Goal: Task Accomplishment & Management: Use online tool/utility

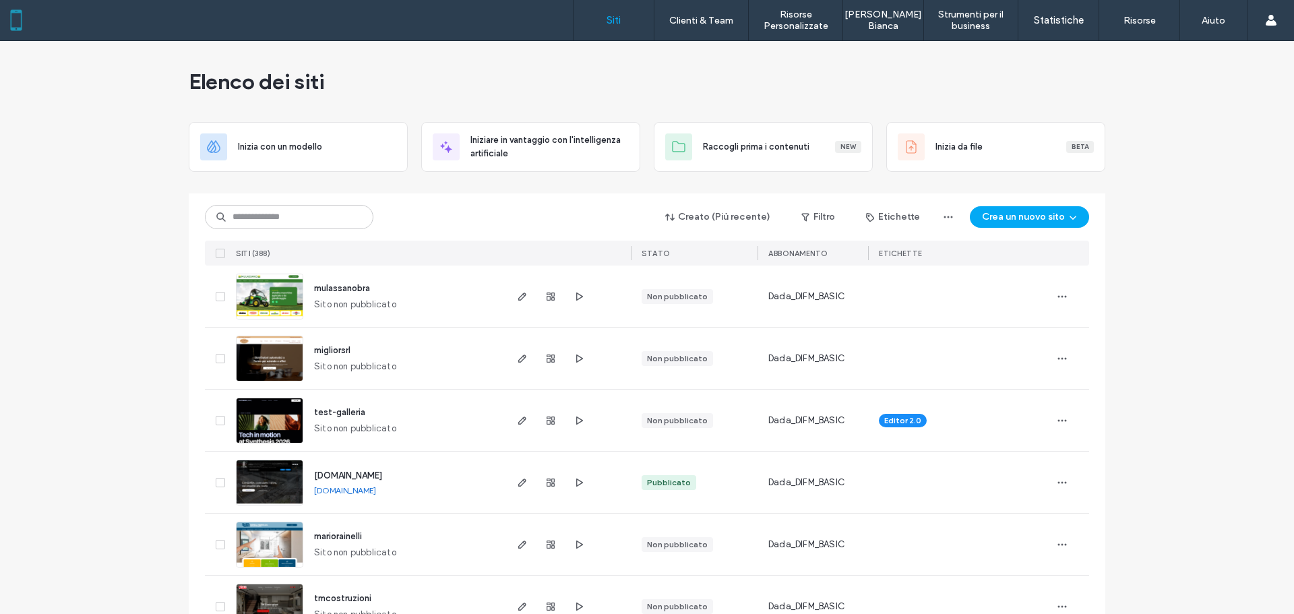
click at [342, 223] on input at bounding box center [289, 217] width 168 height 24
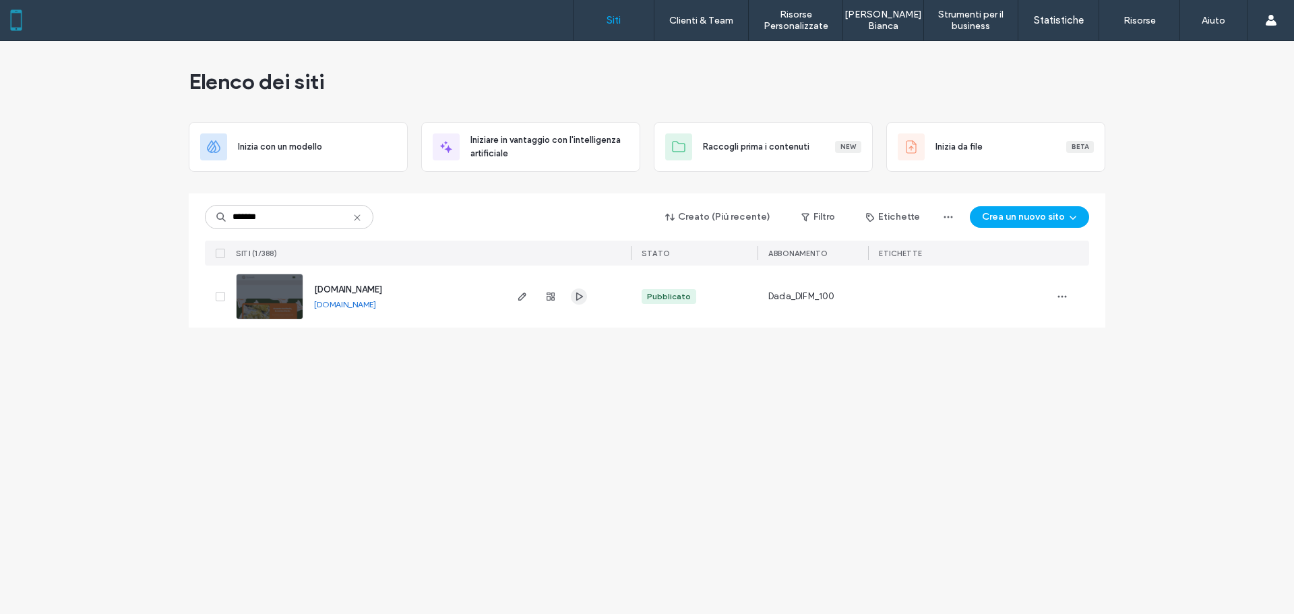
type input "*******"
click at [581, 298] on use "button" at bounding box center [579, 297] width 7 height 8
click at [376, 307] on link "www.pastificiopressenda.it" at bounding box center [345, 304] width 62 height 10
click at [553, 297] on use "button" at bounding box center [551, 297] width 8 height 8
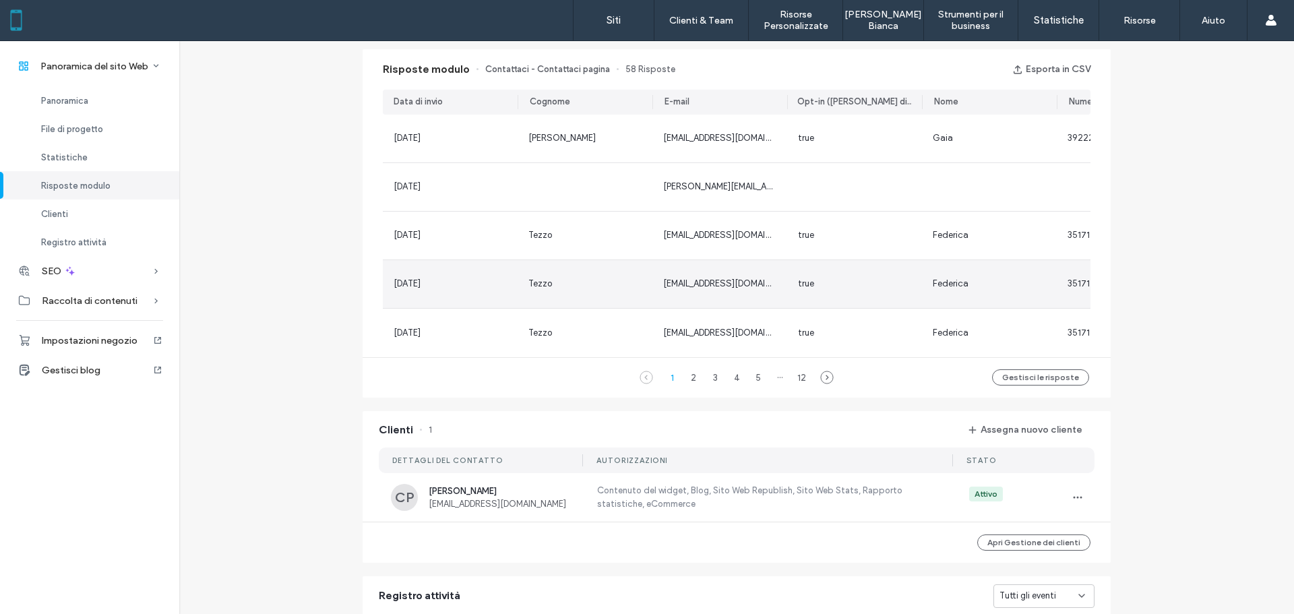
scroll to position [731, 0]
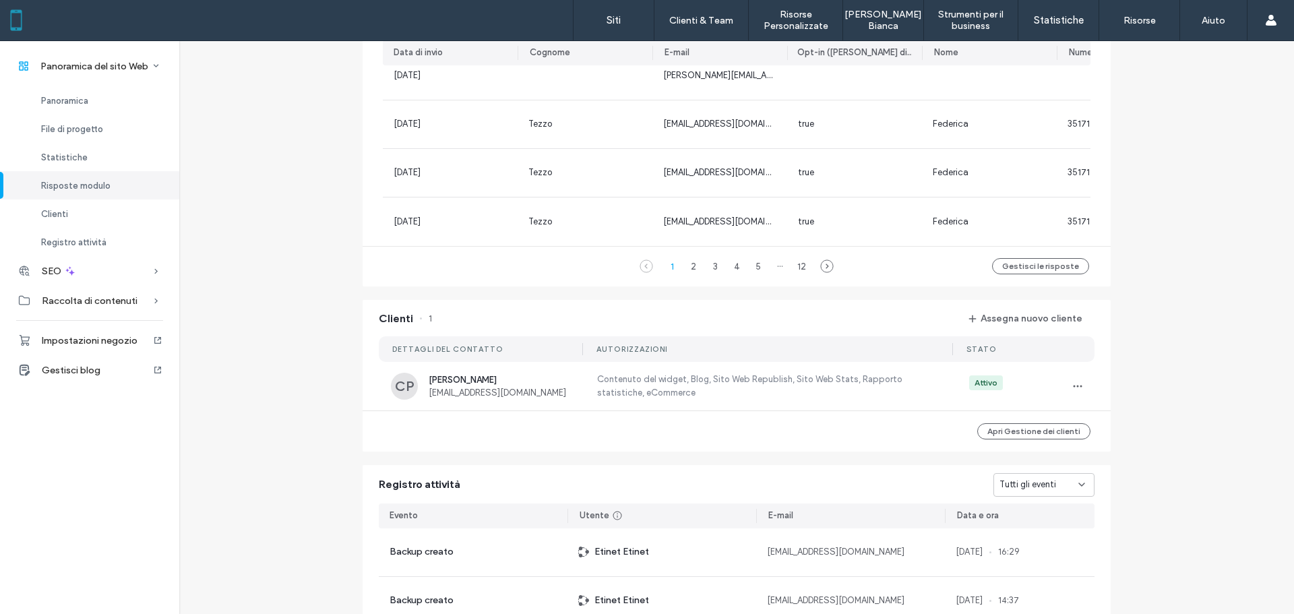
scroll to position [1068, 0]
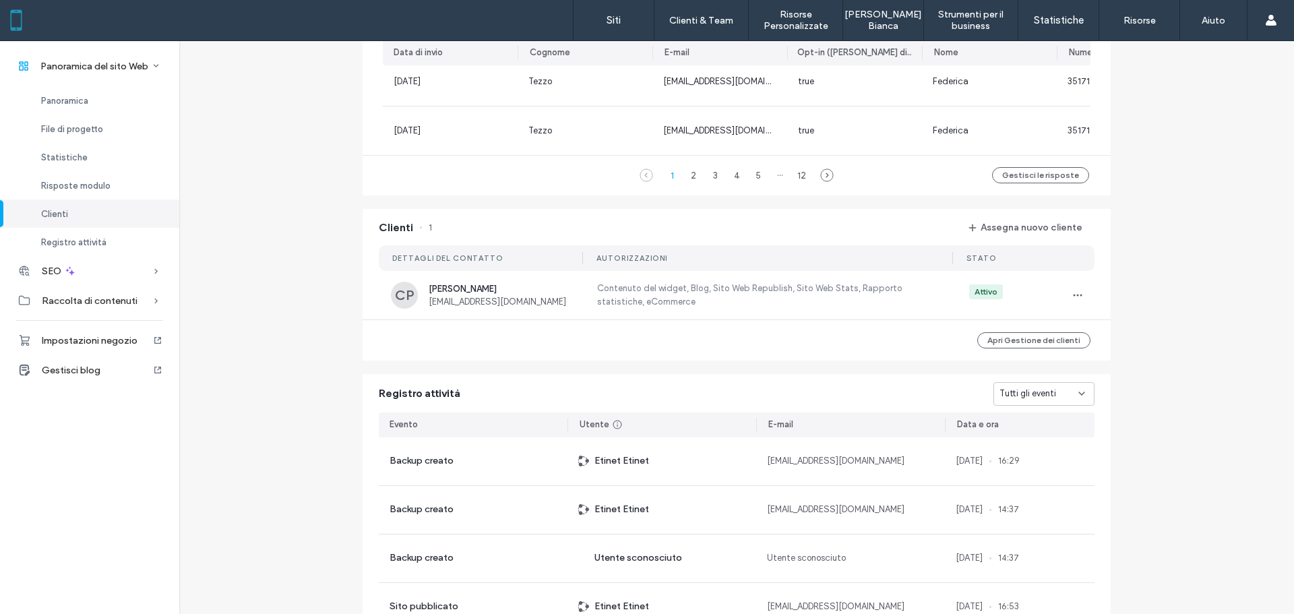
scroll to position [1253, 0]
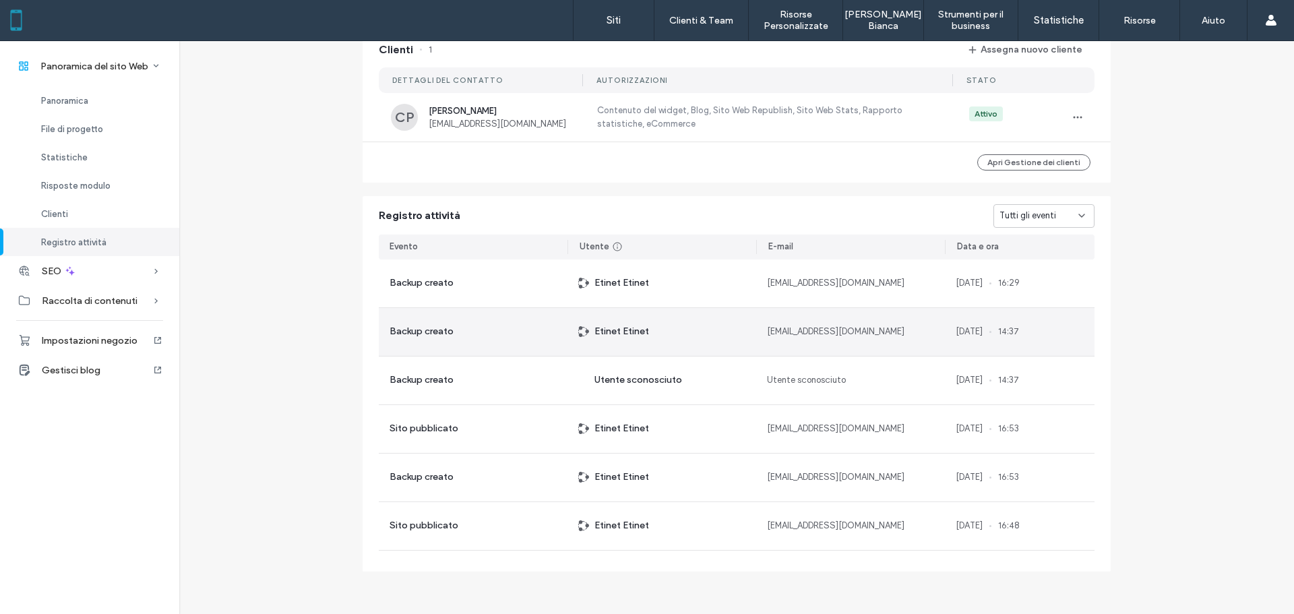
scroll to position [1186, 0]
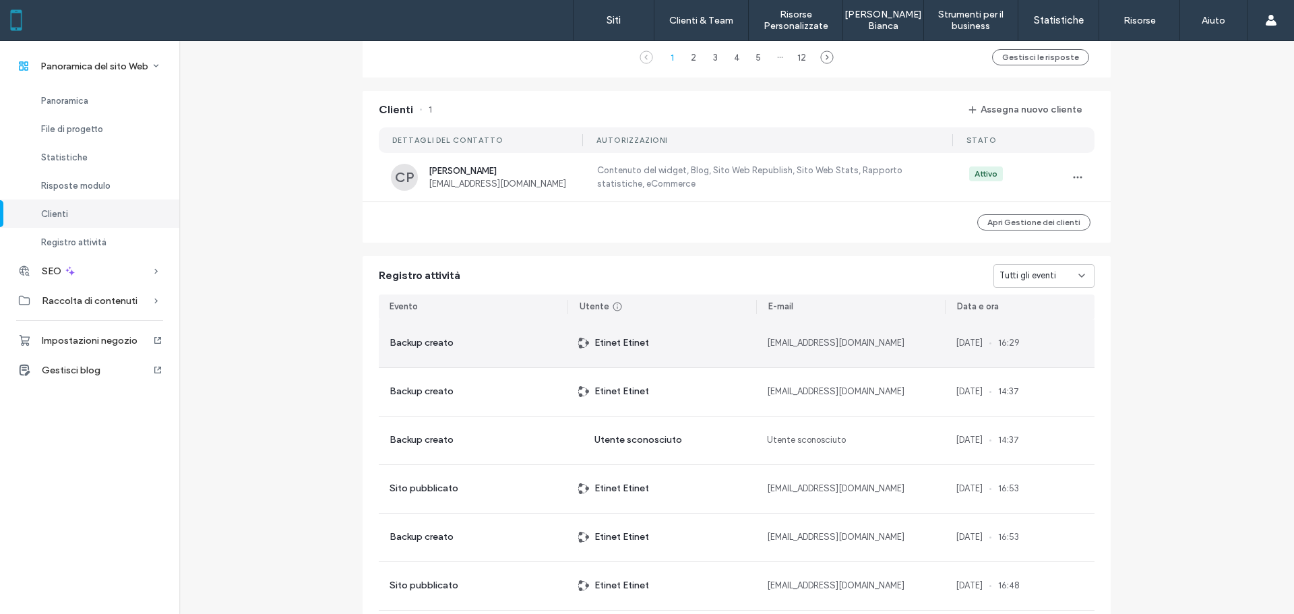
scroll to position [1118, 0]
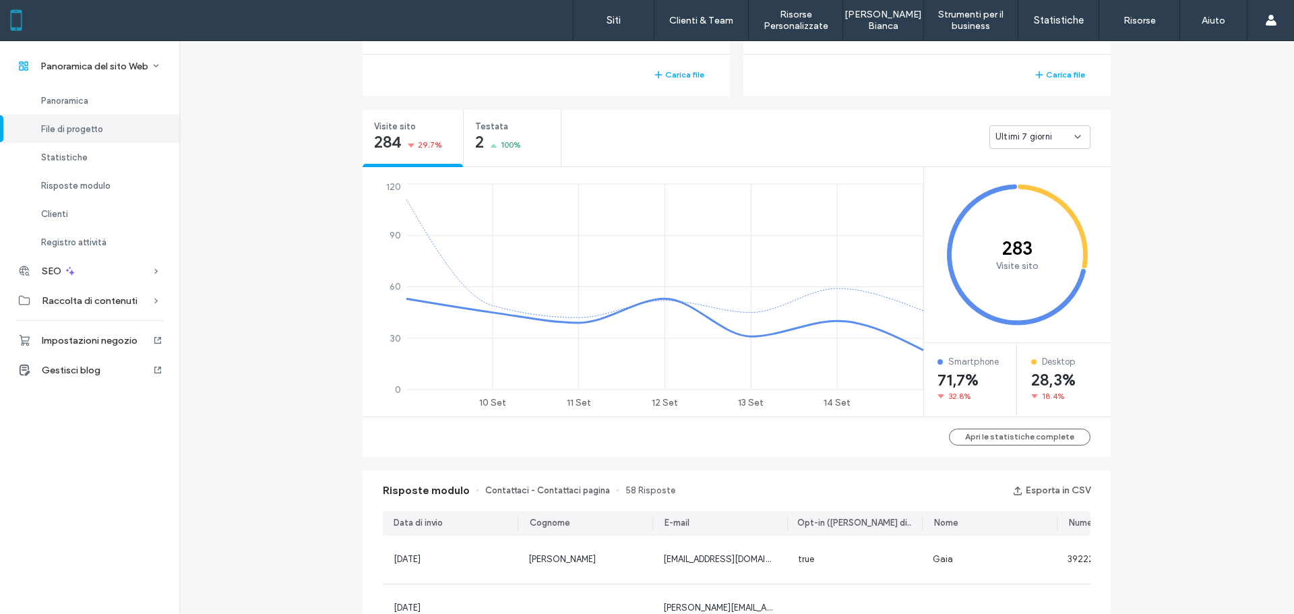
scroll to position [3, 0]
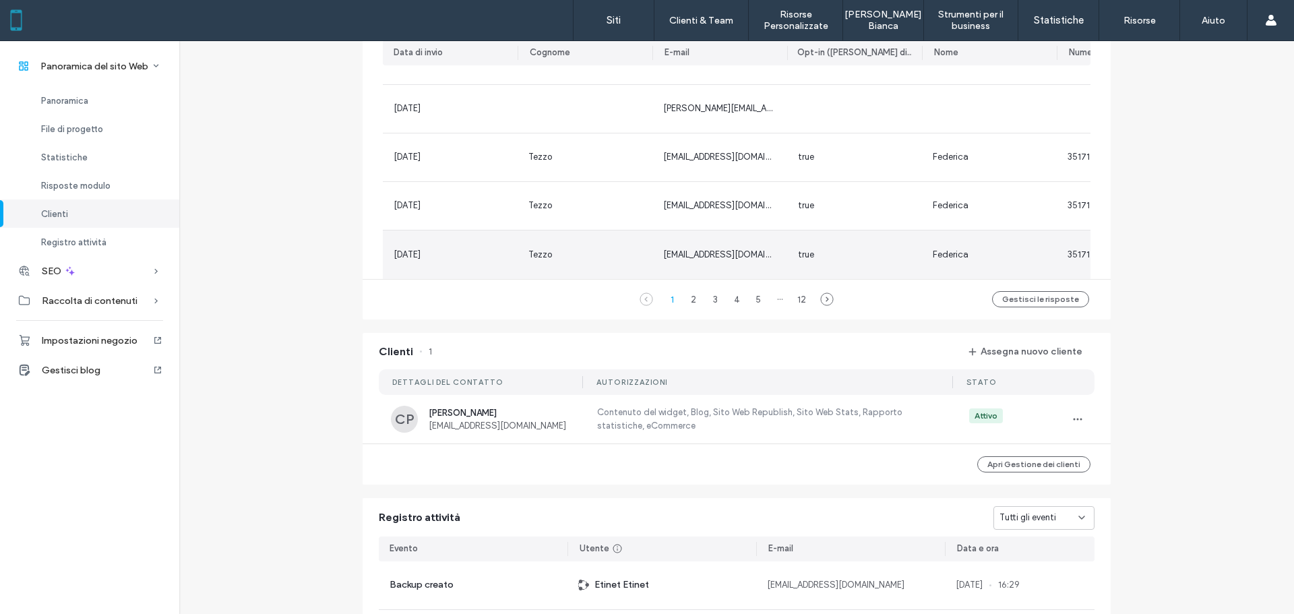
scroll to position [741, 0]
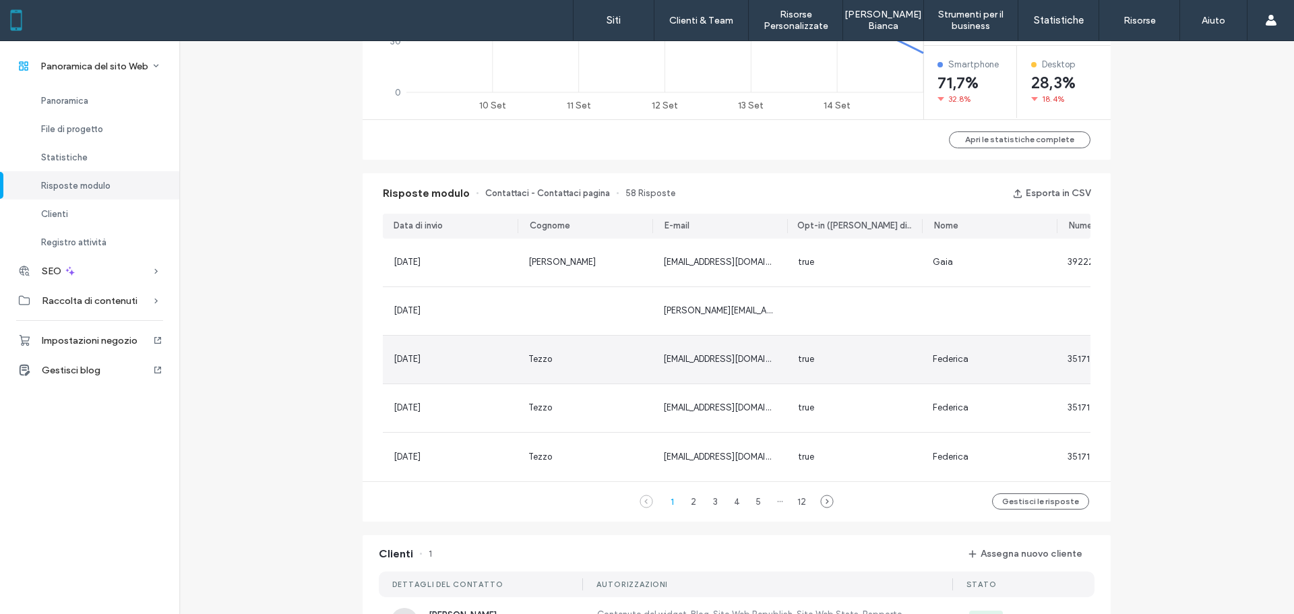
scroll to position [876, 0]
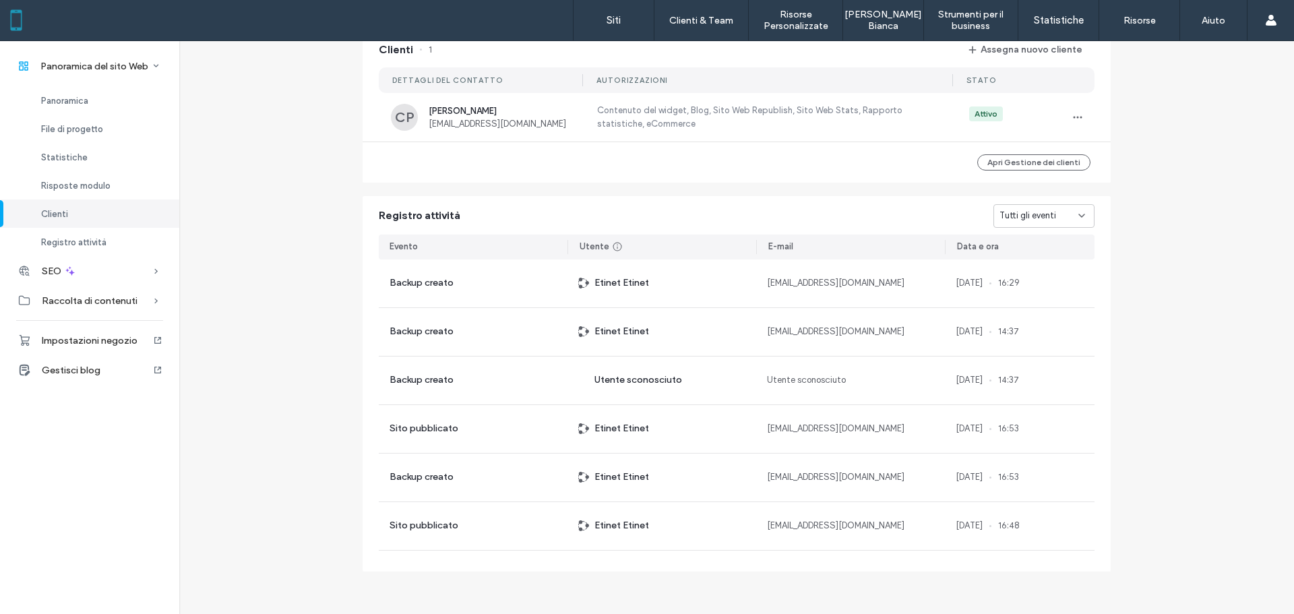
scroll to position [1253, 0]
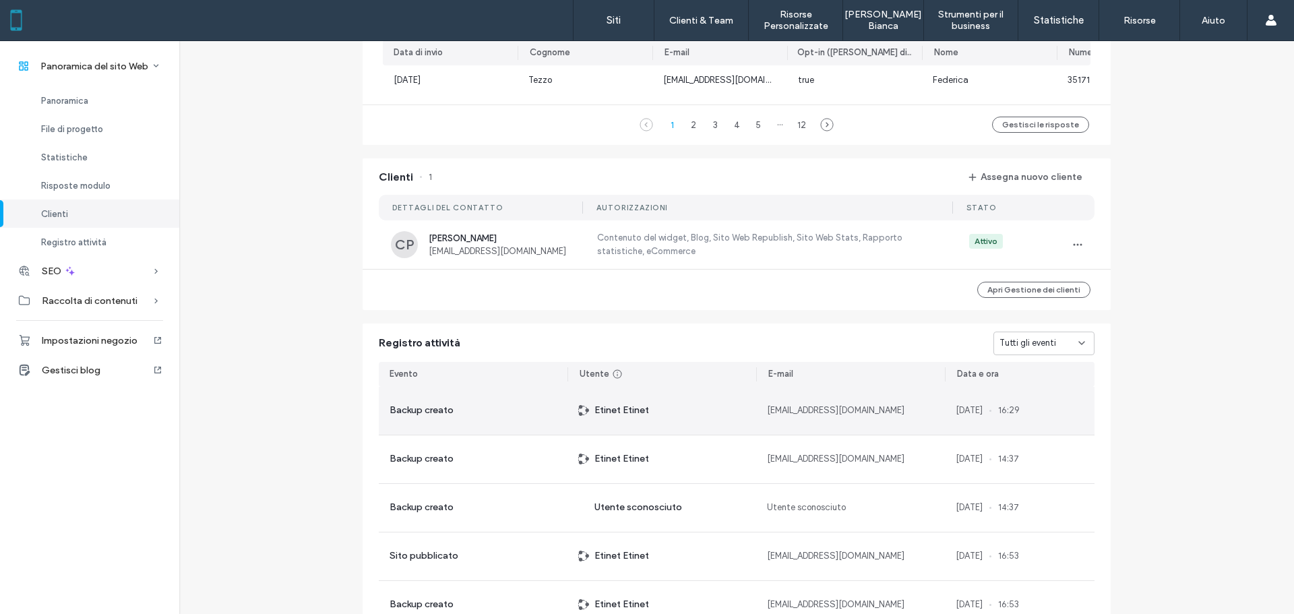
scroll to position [1253, 0]
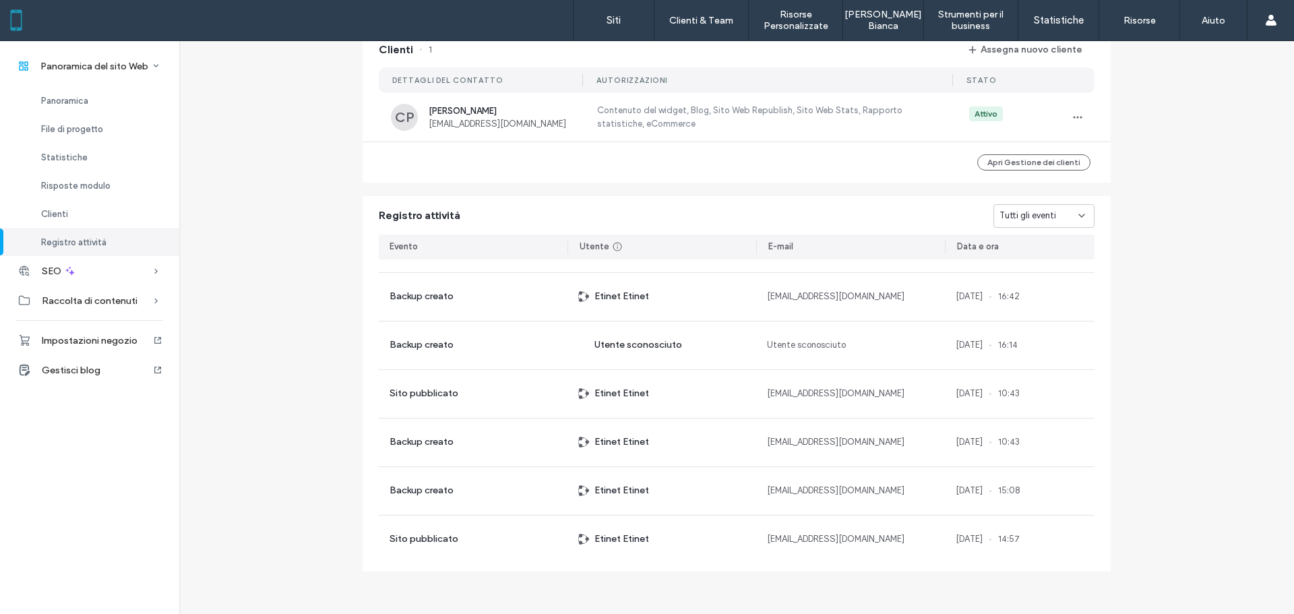
scroll to position [404, 0]
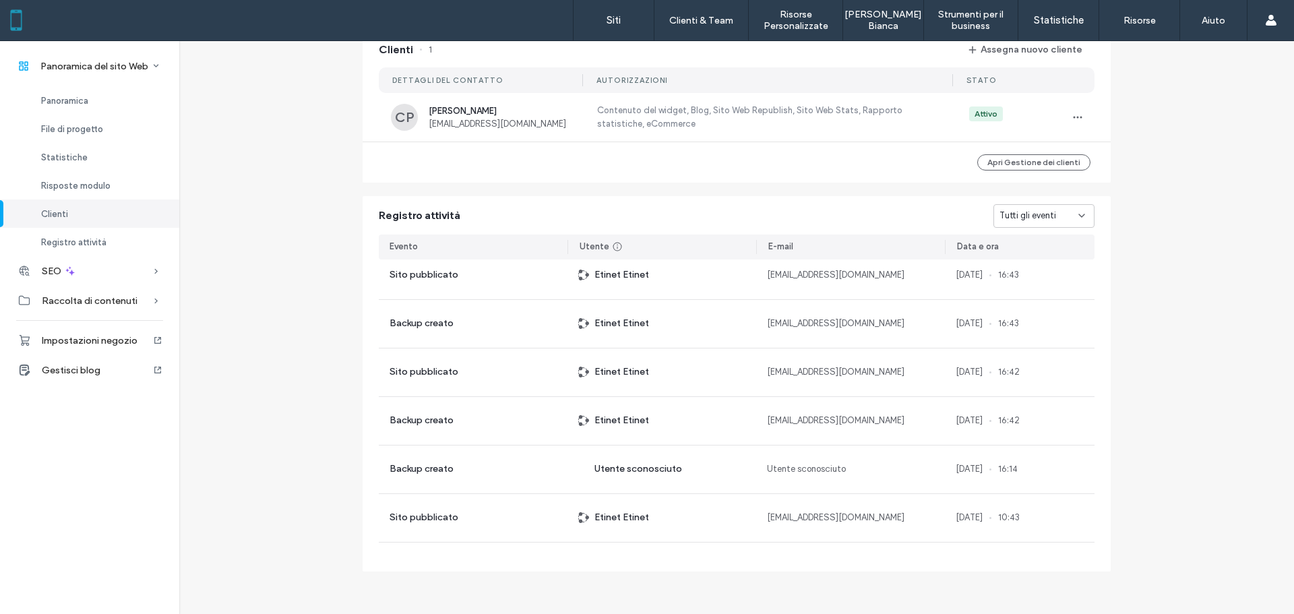
scroll to position [202, 0]
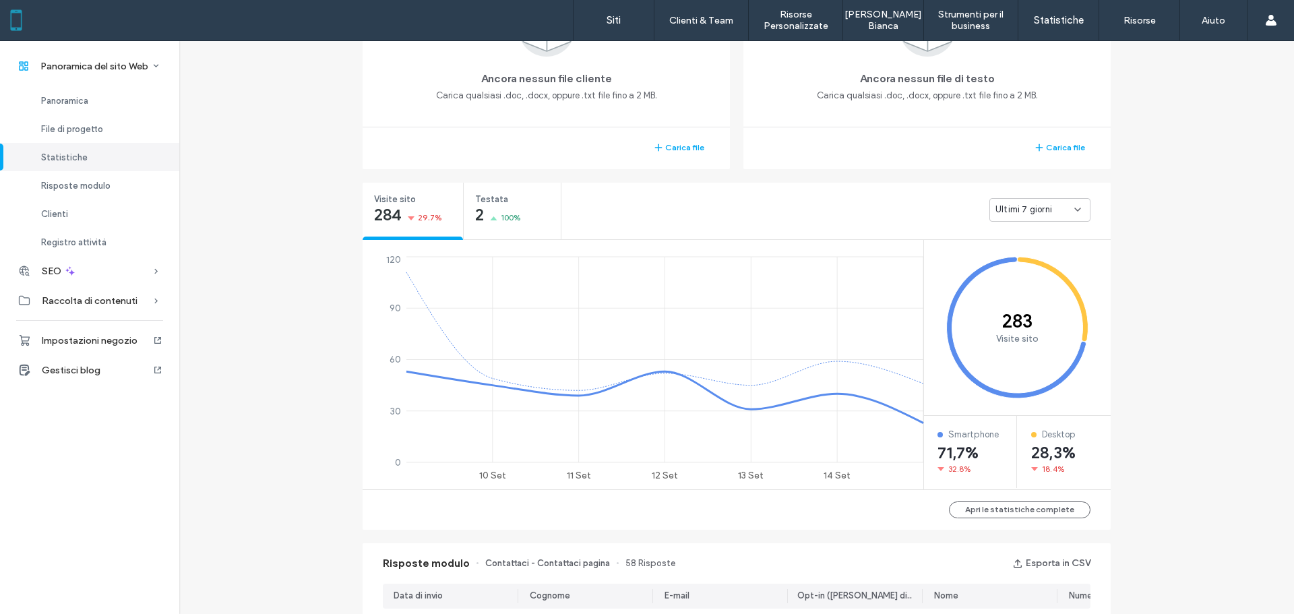
scroll to position [107, 0]
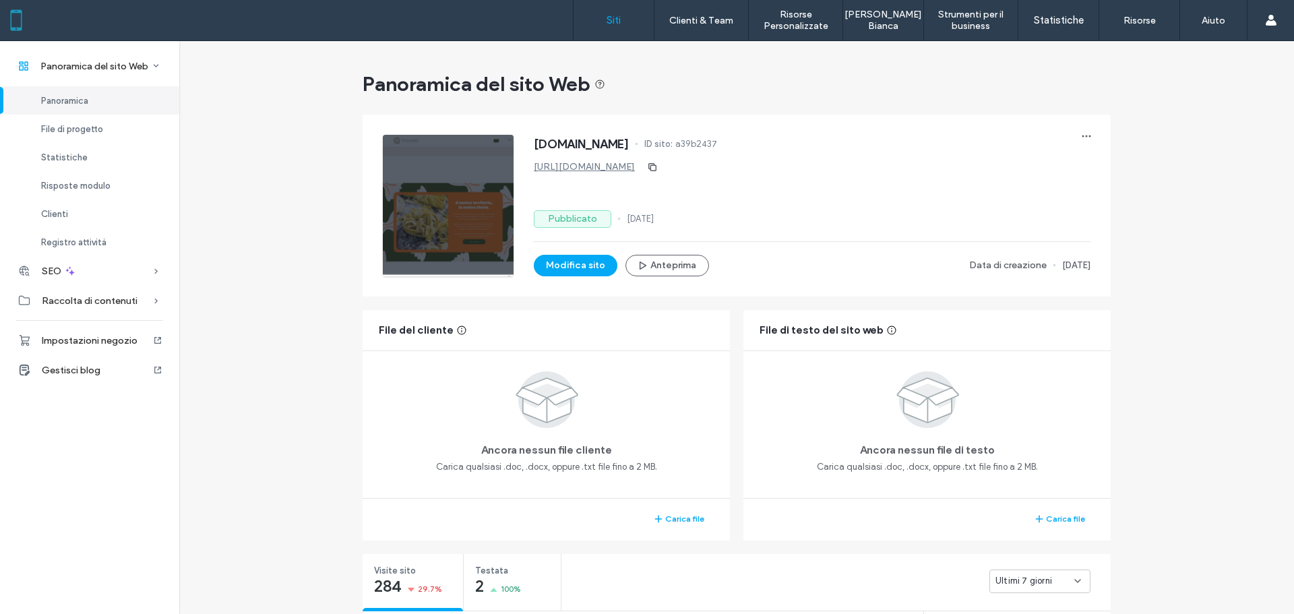
click at [616, 29] on link "Siti" at bounding box center [614, 20] width 80 height 40
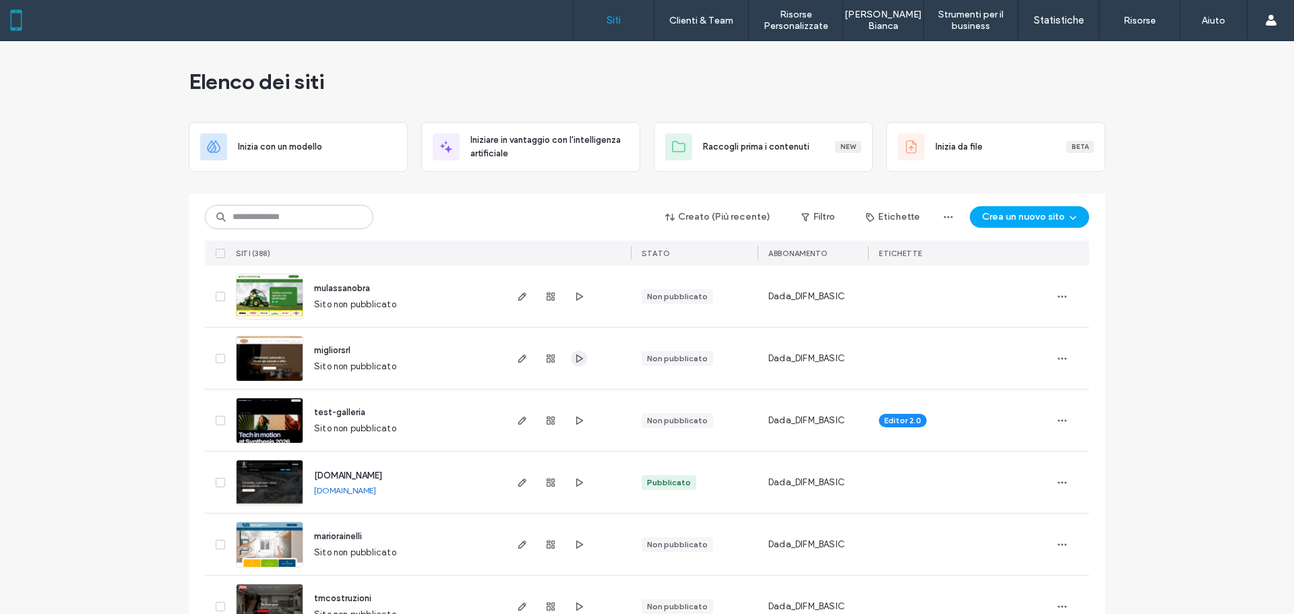
click at [575, 363] on icon "button" at bounding box center [579, 358] width 11 height 11
